Goal: Task Accomplishment & Management: Use online tool/utility

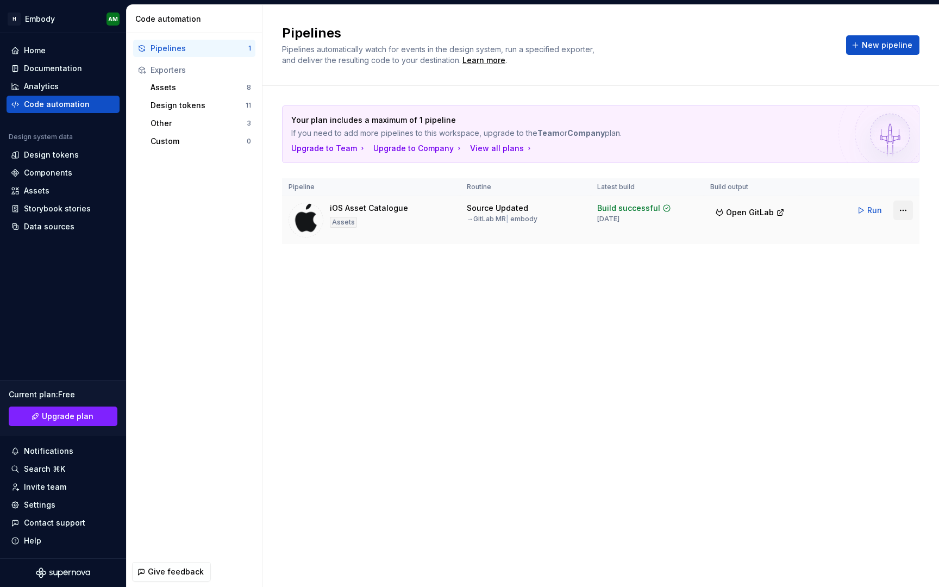
click at [897, 210] on html "H Embody AM Home Documentation Analytics Code automation Design system data Des…" at bounding box center [469, 293] width 939 height 587
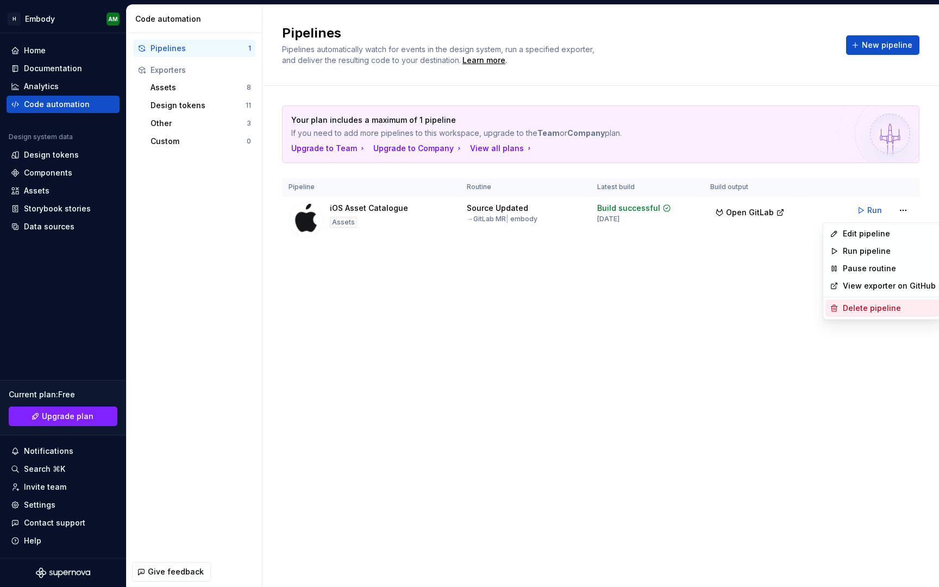
click at [874, 304] on div "Delete pipeline" at bounding box center [889, 308] width 93 height 11
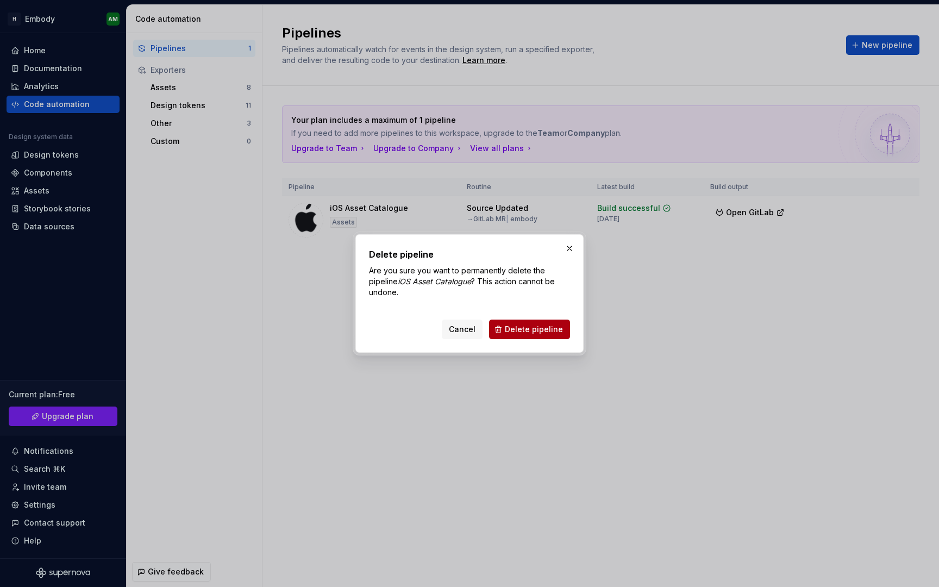
click at [525, 333] on span "Delete pipeline" at bounding box center [534, 329] width 58 height 11
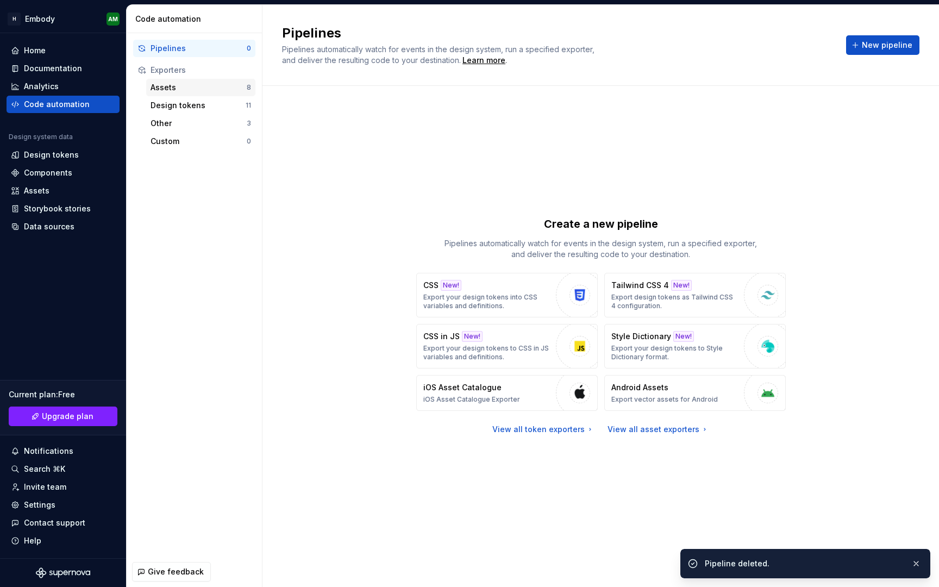
click at [203, 82] on div "Assets" at bounding box center [199, 87] width 96 height 11
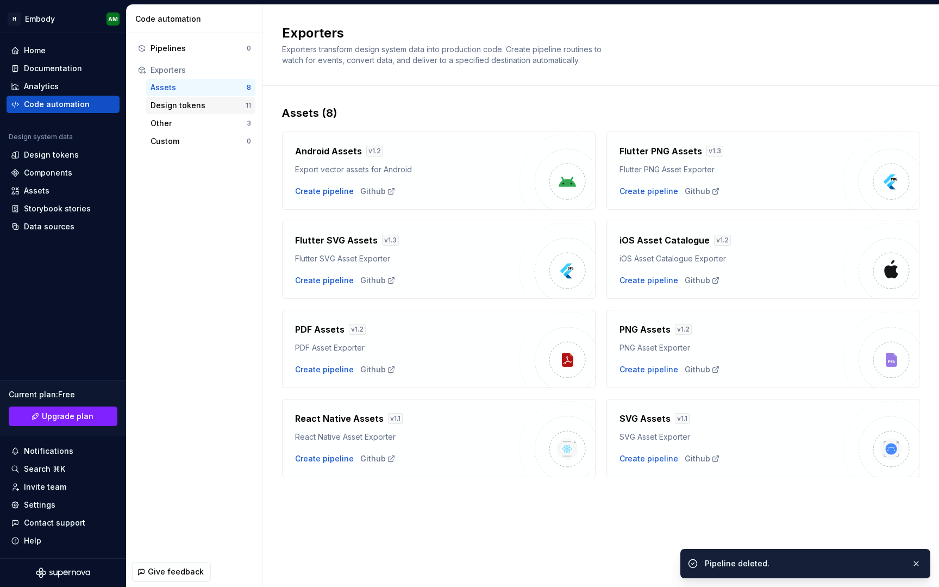
click at [199, 105] on div "Design tokens" at bounding box center [198, 105] width 95 height 11
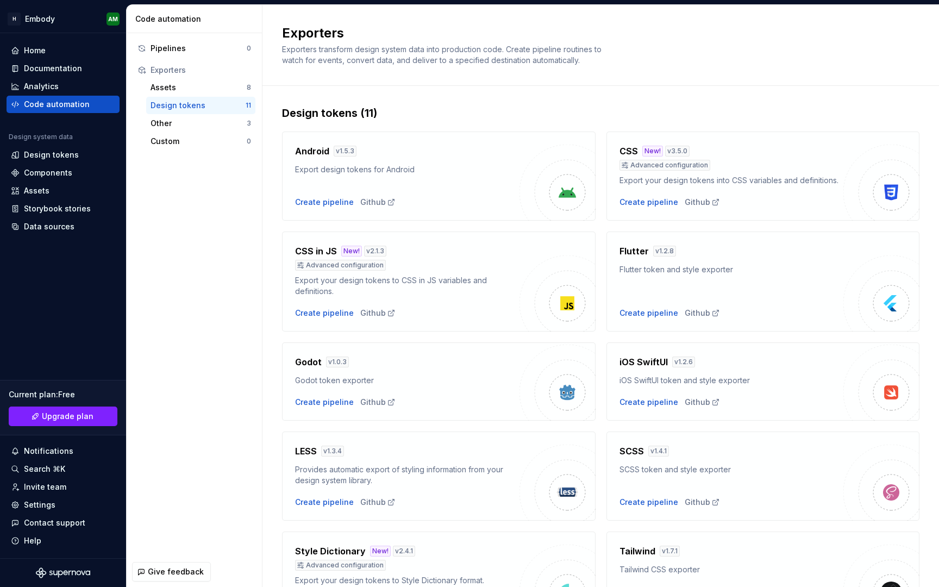
click at [641, 410] on div "iOS SwiftUI v 1.2.6 iOS SwiftUI token and style exporter Create pipeline Github" at bounding box center [762, 381] width 313 height 78
click at [643, 403] on div "Create pipeline" at bounding box center [648, 402] width 59 height 11
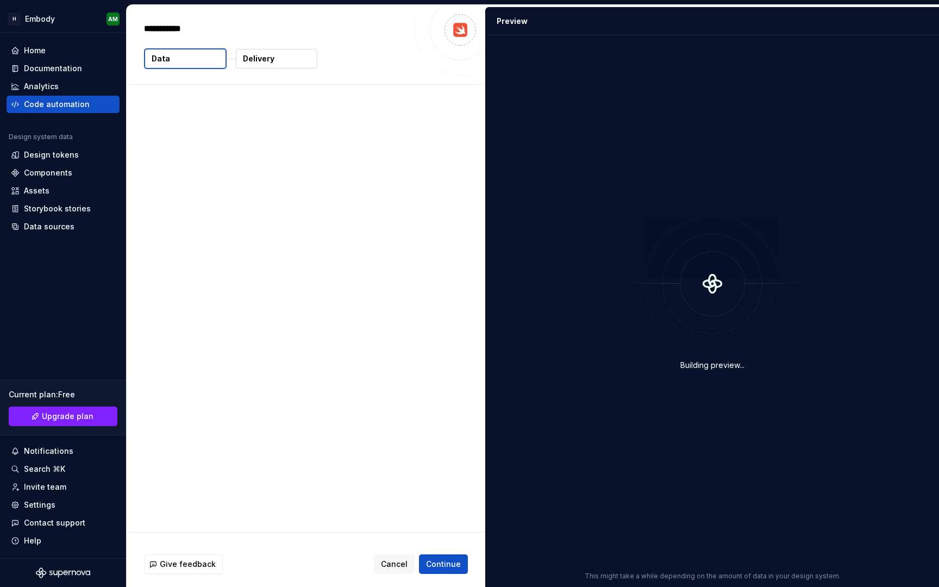
type textarea "*"
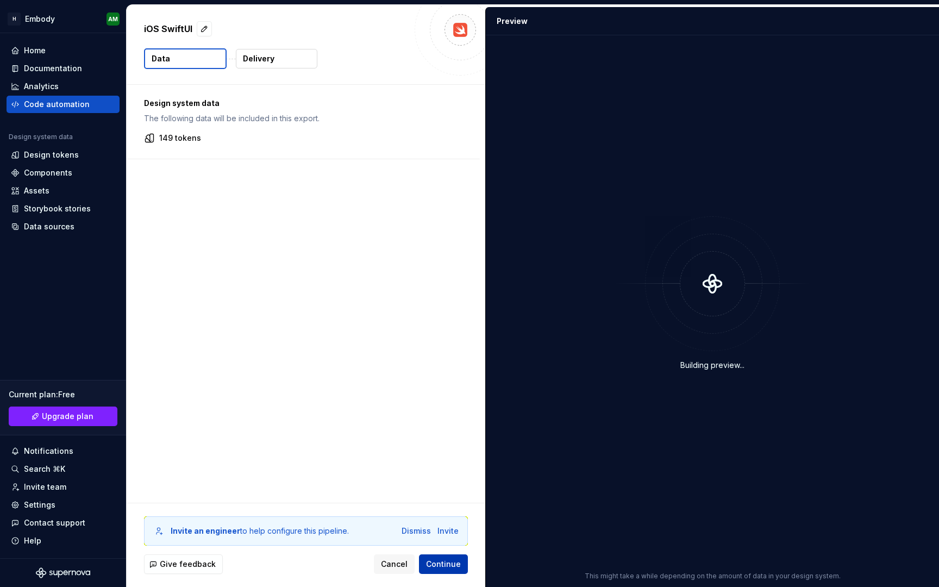
click at [442, 563] on span "Continue" at bounding box center [443, 564] width 35 height 11
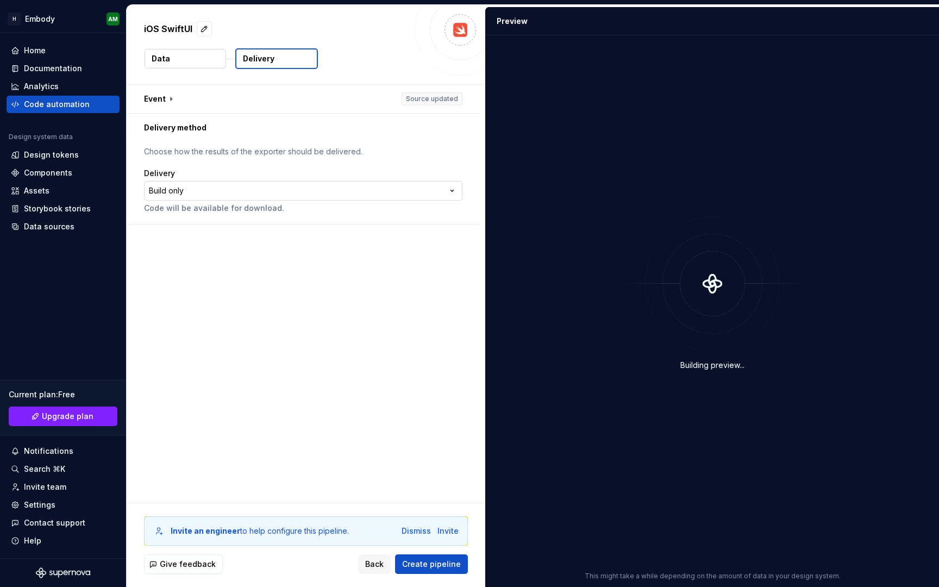
click at [375, 196] on html "**********" at bounding box center [469, 293] width 939 height 587
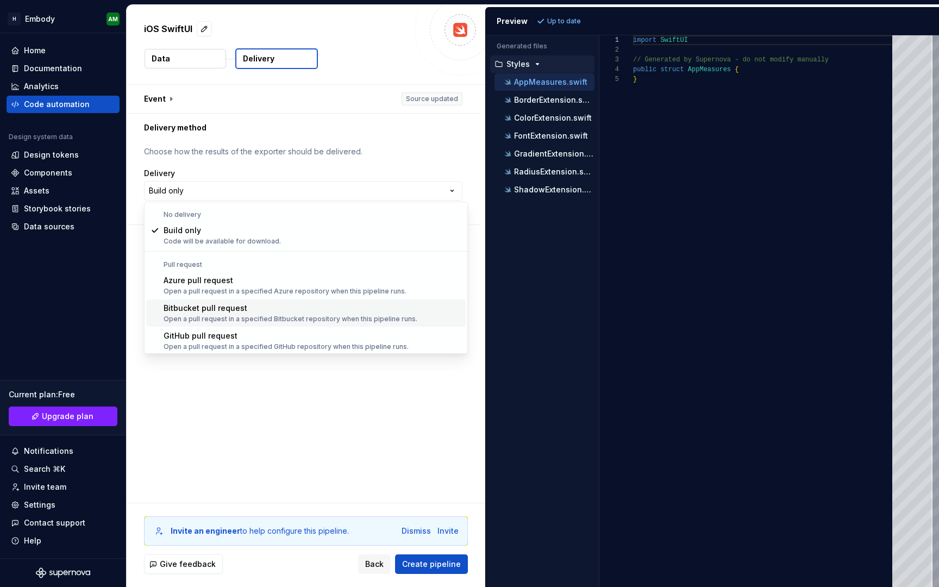
scroll to position [30, 0]
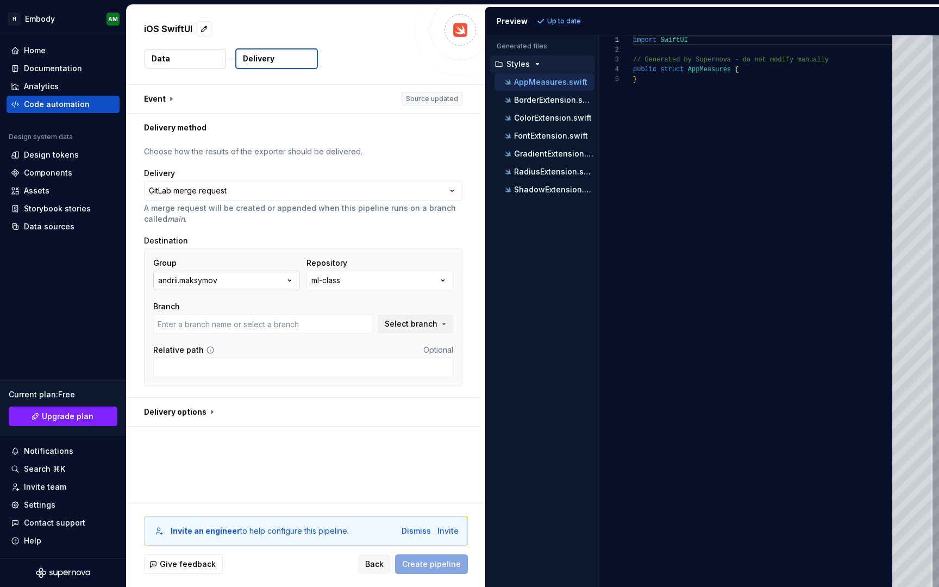
click at [272, 278] on button "andrii.maksymov" at bounding box center [226, 281] width 147 height 20
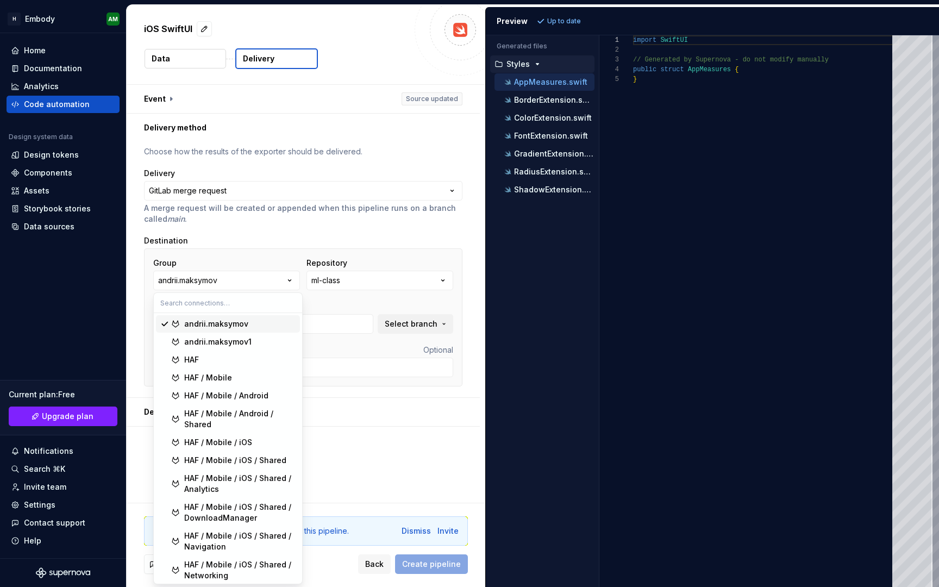
type input "master"
click at [272, 461] on div "HAF / Mobile / iOS / Shared" at bounding box center [235, 460] width 102 height 11
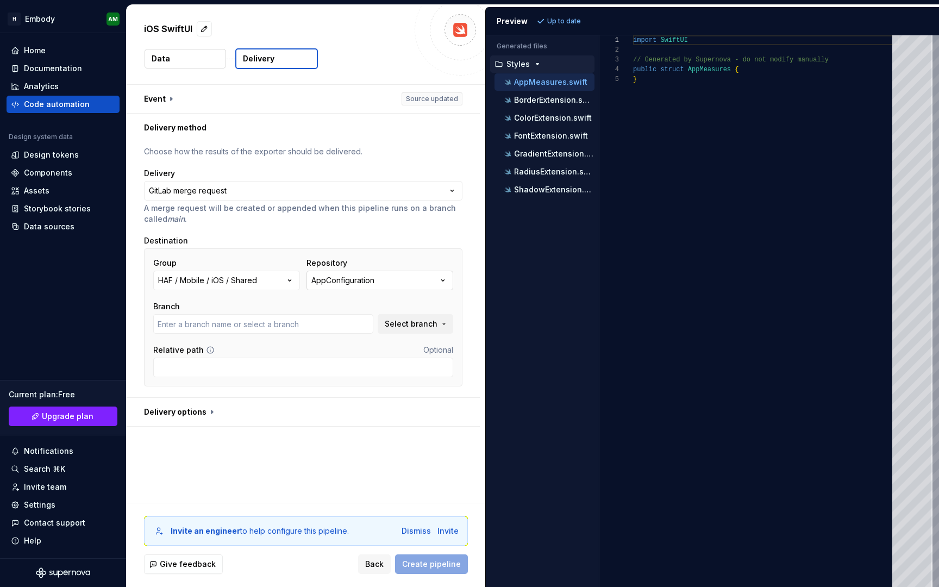
click at [374, 279] on div "AppConfiguration" at bounding box center [342, 280] width 63 height 11
type input "embody"
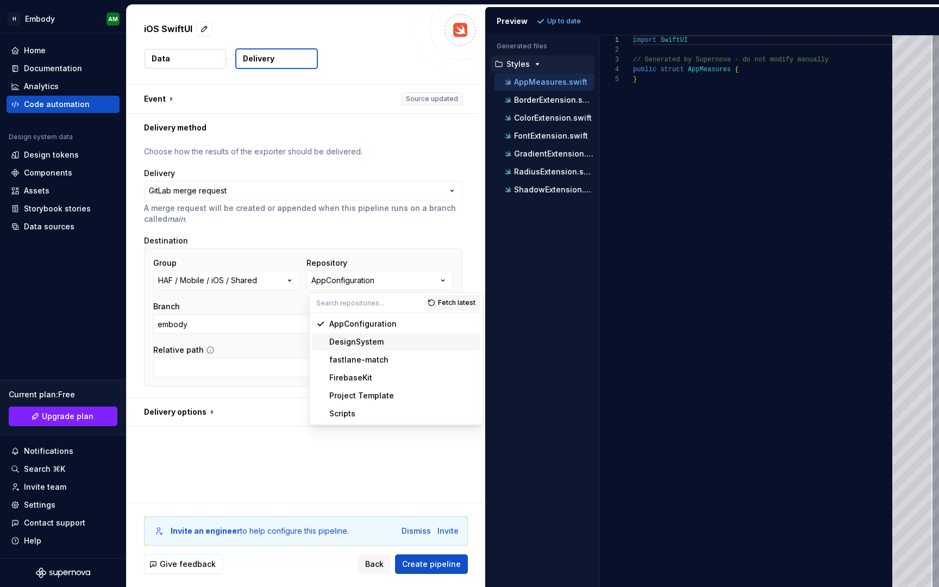
click at [372, 343] on div "DesignSystem" at bounding box center [356, 341] width 54 height 11
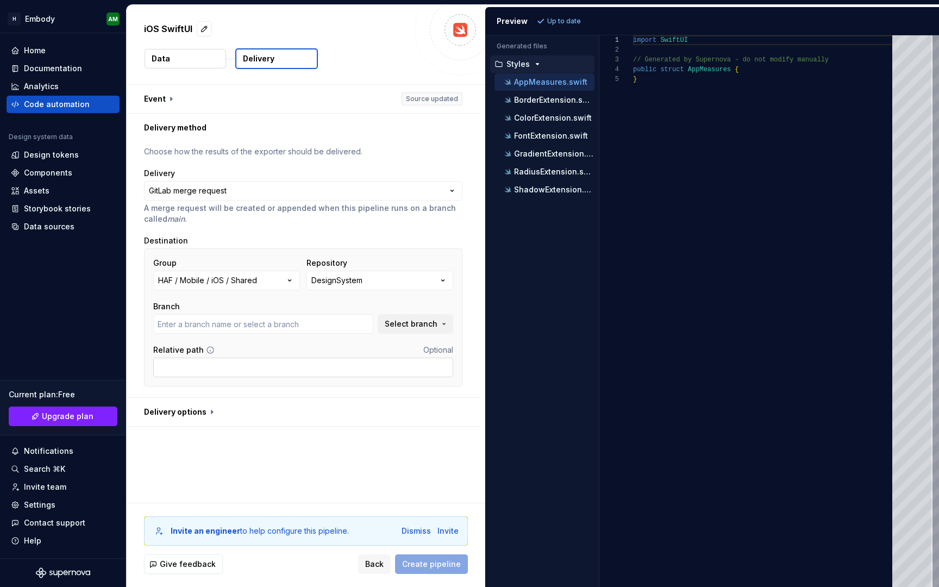
type input "embody"
click at [306, 379] on div "Group HAF / Mobile / iOS / Shared Repository DesignSystem Branch embody Select …" at bounding box center [303, 317] width 318 height 138
click at [306, 373] on input "Relative path" at bounding box center [303, 368] width 300 height 20
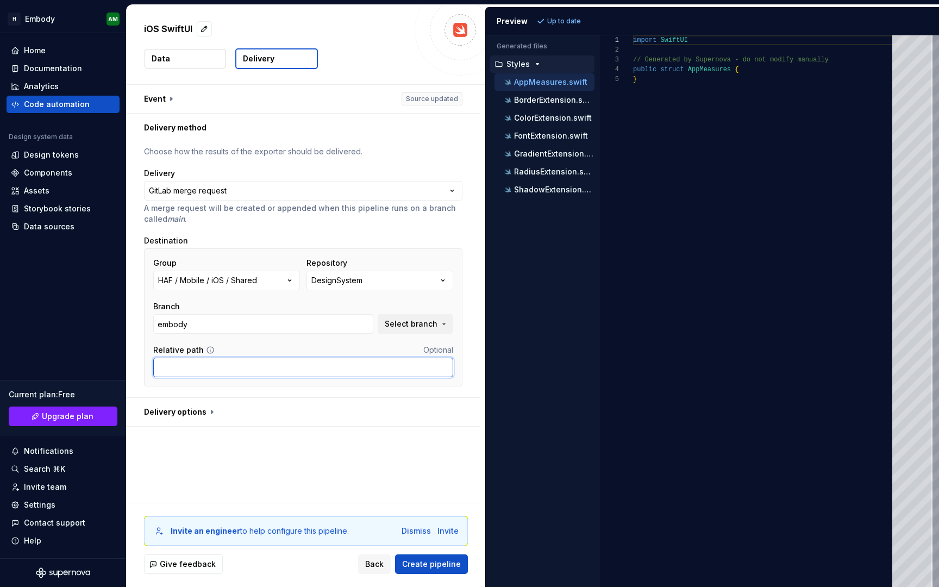
click at [280, 370] on input "Relative path" at bounding box center [303, 368] width 300 height 20
click at [234, 369] on input "Relative path" at bounding box center [303, 368] width 300 height 20
click at [529, 100] on p "BorderExtension.swift" at bounding box center [554, 100] width 80 height 9
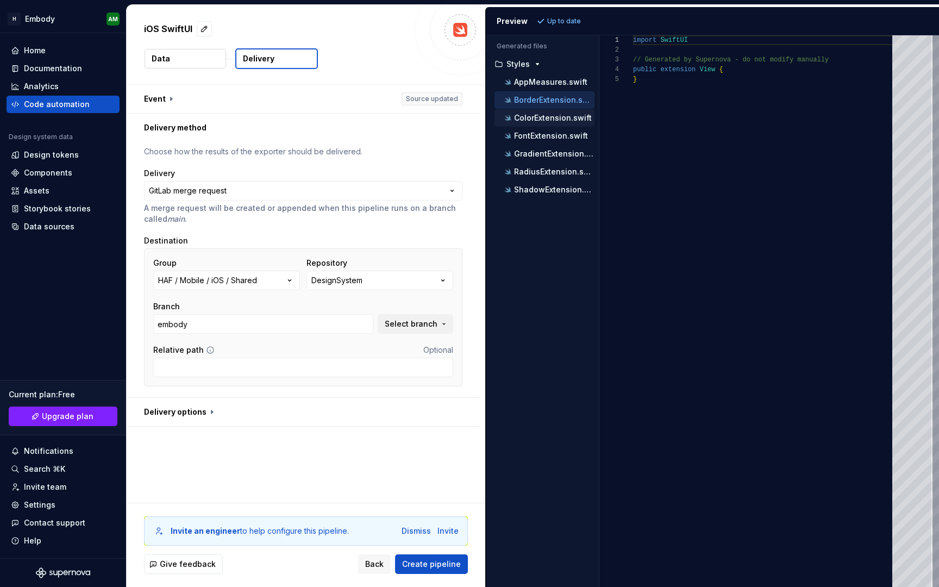
click at [527, 121] on p "ColorExtension.swift" at bounding box center [553, 118] width 78 height 9
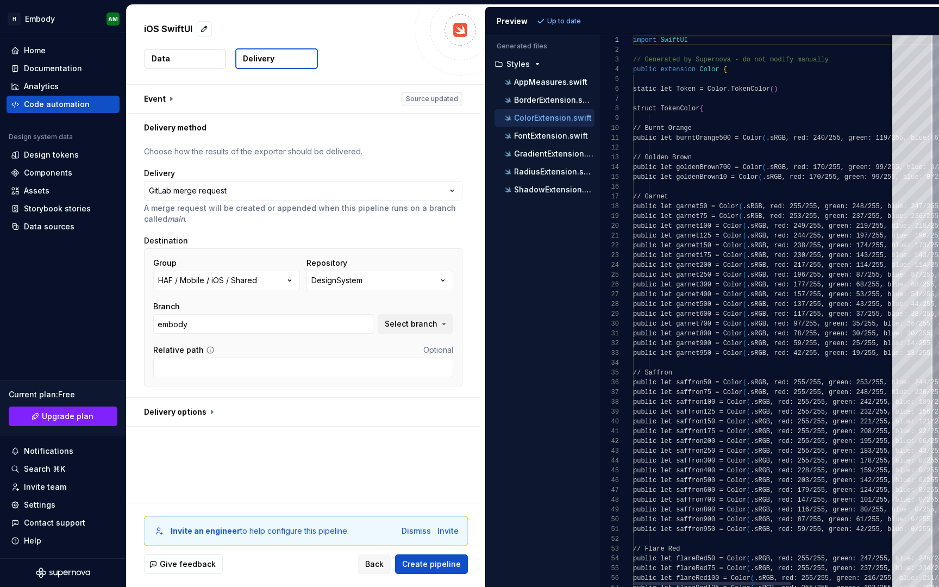
scroll to position [98, 0]
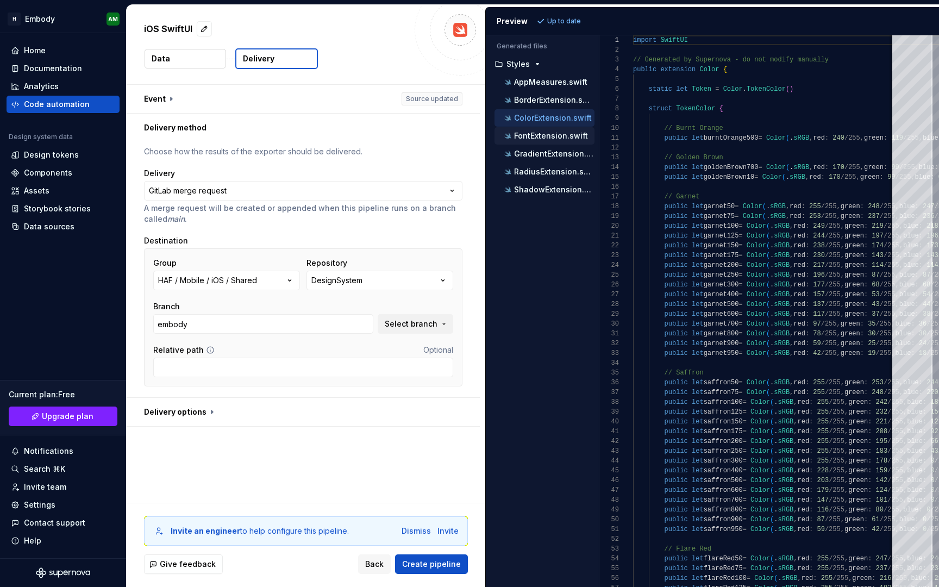
click at [526, 137] on p "FontExtension.swift" at bounding box center [551, 135] width 74 height 9
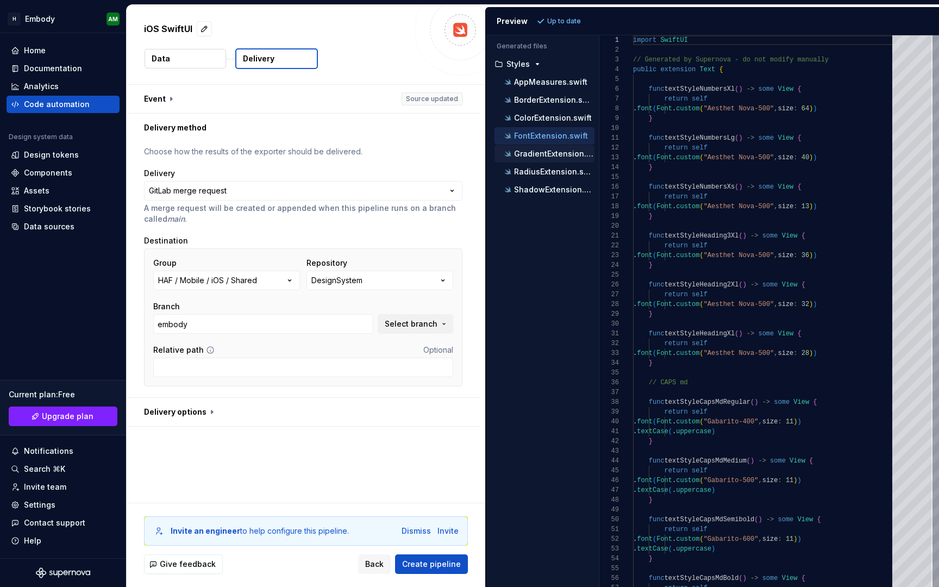
click at [530, 155] on p "GradientExtension.swift" at bounding box center [554, 153] width 80 height 9
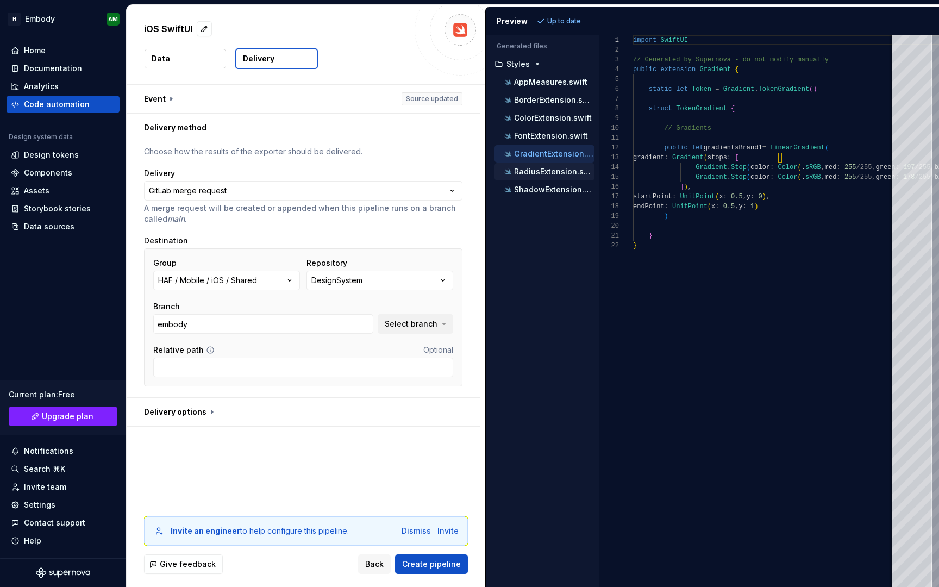
click at [531, 175] on p "RadiusExtension.swift" at bounding box center [554, 171] width 80 height 9
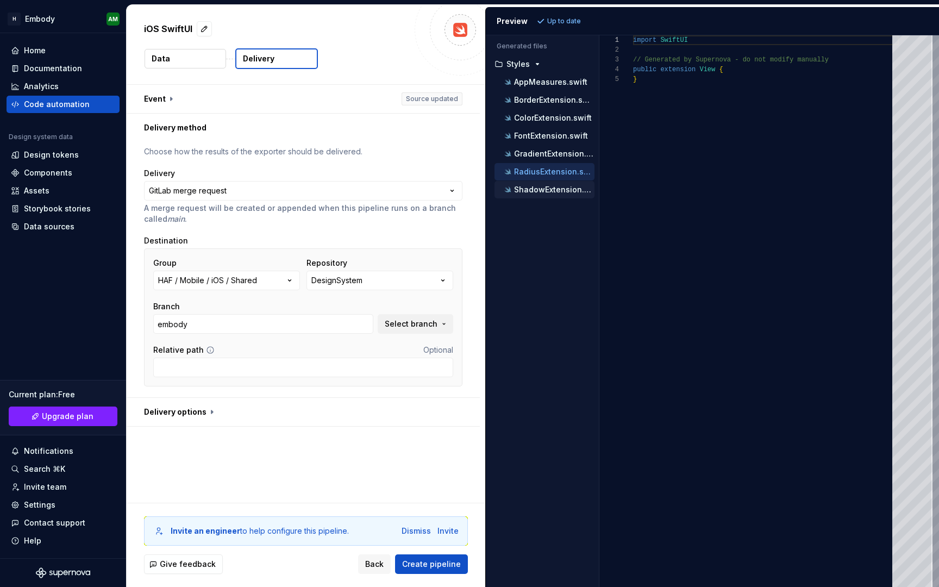
click at [534, 189] on p "ShadowExtension.swift" at bounding box center [554, 189] width 80 height 9
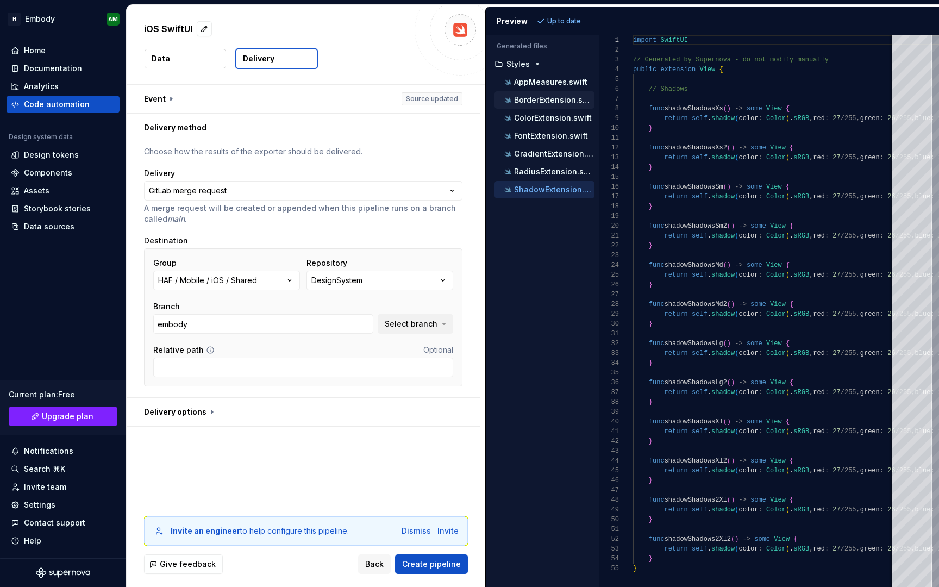
click at [546, 100] on p "BorderExtension.swift" at bounding box center [554, 100] width 80 height 9
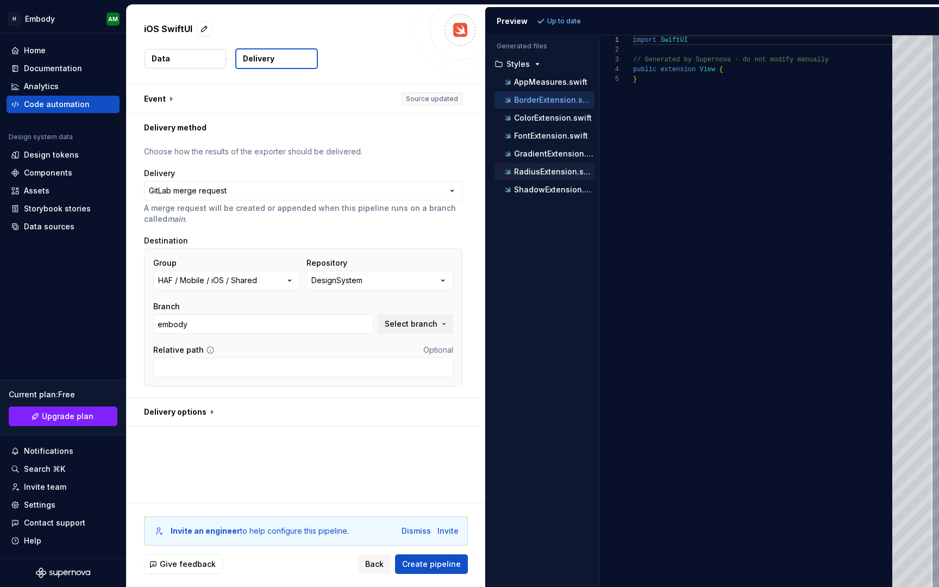
click at [543, 166] on div "RadiusExtension.swift" at bounding box center [548, 171] width 92 height 11
type textarea "**********"
